Goal: Task Accomplishment & Management: Manage account settings

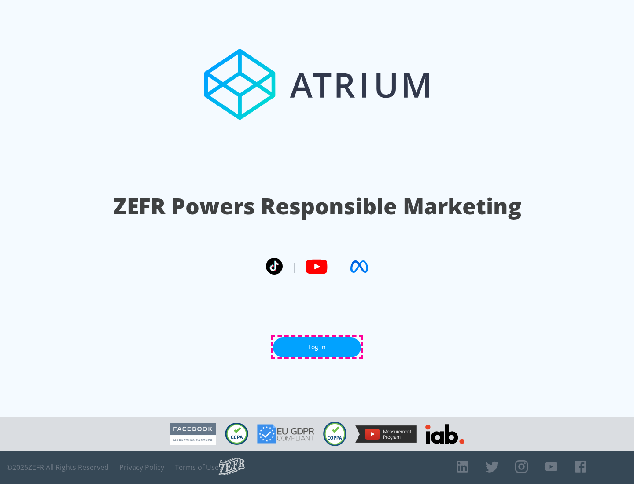
click at [317, 347] on link "Log In" at bounding box center [317, 348] width 88 height 20
